Goal: Transaction & Acquisition: Purchase product/service

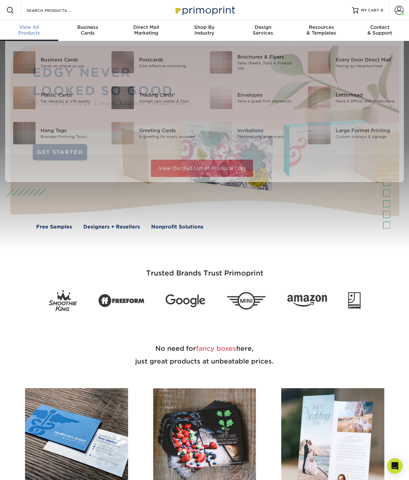
click at [30, 31] on div "View All Products" at bounding box center [29, 30] width 58 height 12
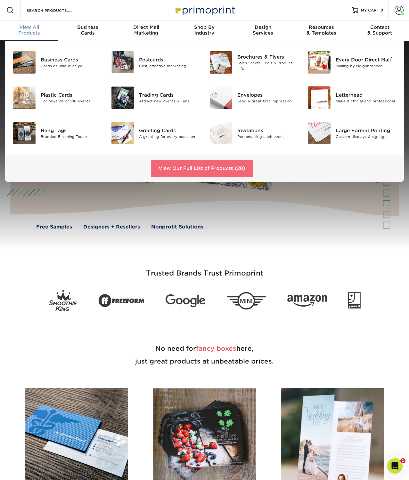
click at [176, 168] on link "View Our Full List of Products (28)" at bounding box center [202, 168] width 102 height 17
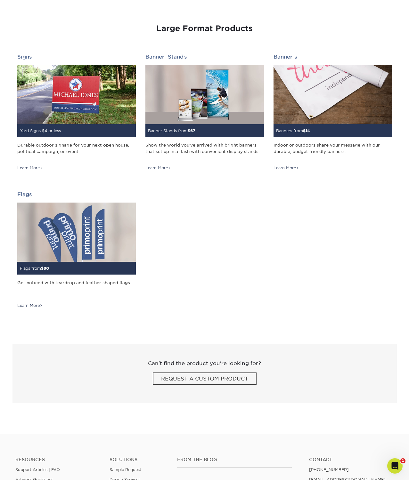
scroll to position [867, 0]
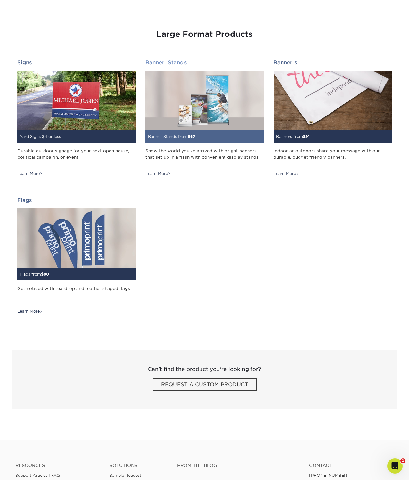
click at [185, 135] on small "Banner Stands from $ 67" at bounding box center [171, 136] width 47 height 5
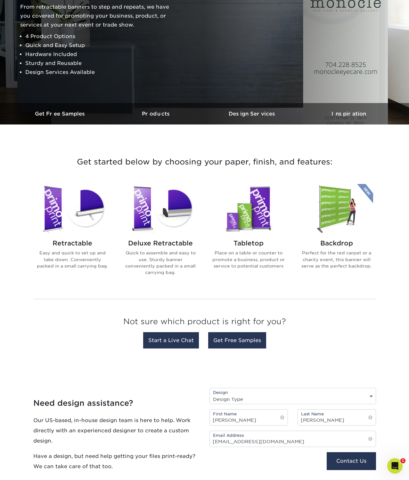
scroll to position [108, 0]
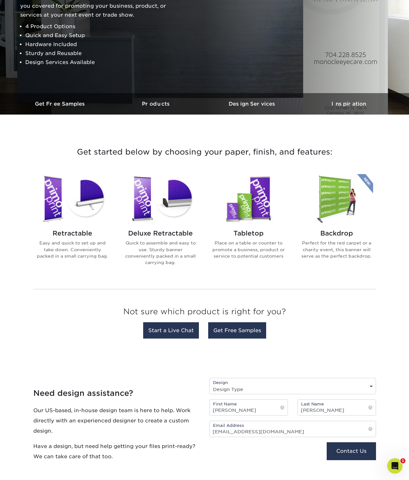
click at [67, 232] on h2 "Retractable" at bounding box center [72, 233] width 73 height 8
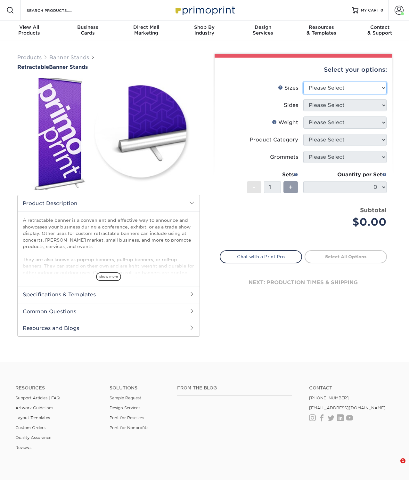
click at [360, 82] on select "Please Select 24" x 60" 33" x 80" 47" x 80"" at bounding box center [344, 88] width 83 height 12
click at [303, 82] on select "Please Select 24" x 60" 33" x 80" 47" x 80"" at bounding box center [344, 88] width 83 height 12
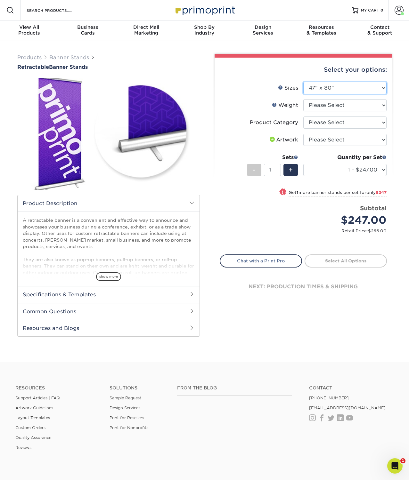
click at [352, 86] on select "Please Select 24" x 60" 33" x 80" 47" x 80"" at bounding box center [344, 88] width 83 height 12
select select "33.00x80.00"
click at [303, 82] on select "Please Select 24" x 60" 33" x 80" 47" x 80"" at bounding box center [344, 88] width 83 height 12
select select "-1"
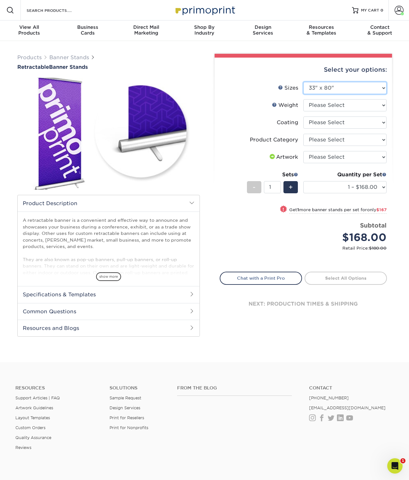
click at [352, 89] on select "Please Select 24" x 60" 33" x 80" 47" x 80"" at bounding box center [344, 88] width 83 height 12
select select "47.00x80.00"
click at [303, 82] on select "Please Select 24" x 60" 33" x 80" 47" x 80"" at bounding box center [344, 88] width 83 height 12
select select "-1"
click at [336, 107] on select "Please Select 10MIL" at bounding box center [344, 105] width 83 height 12
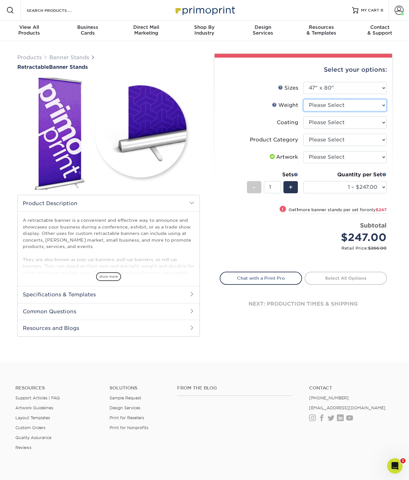
select select "10MIL"
click at [303, 99] on select "Please Select 10MIL" at bounding box center [344, 105] width 83 height 12
